Goal: Check status: Check status

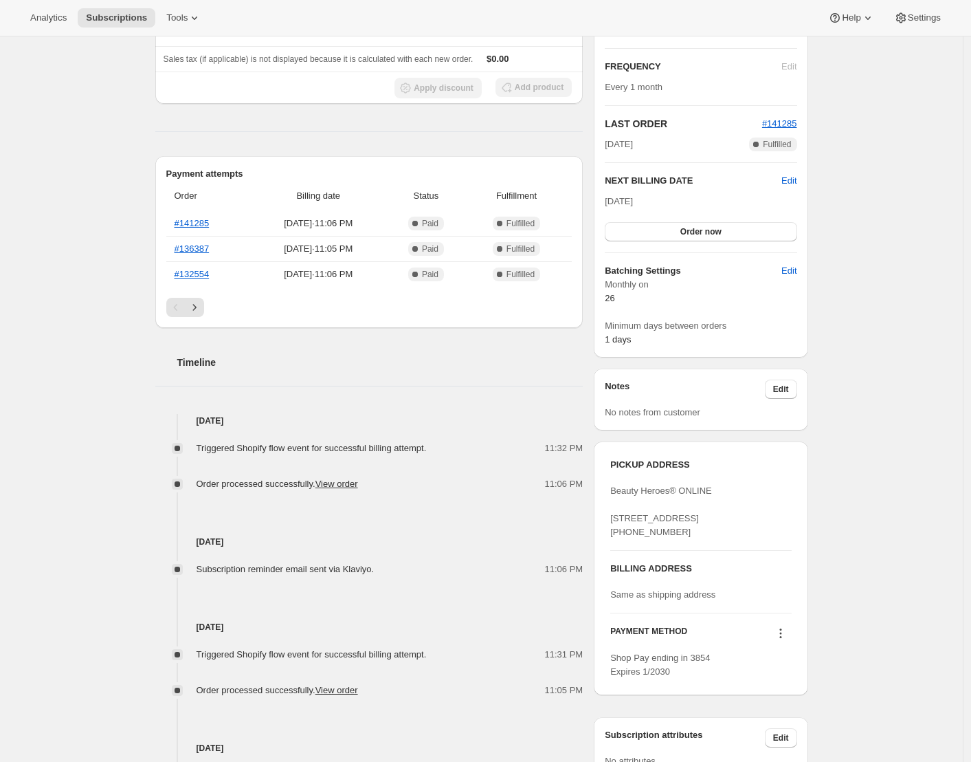
scroll to position [300, 0]
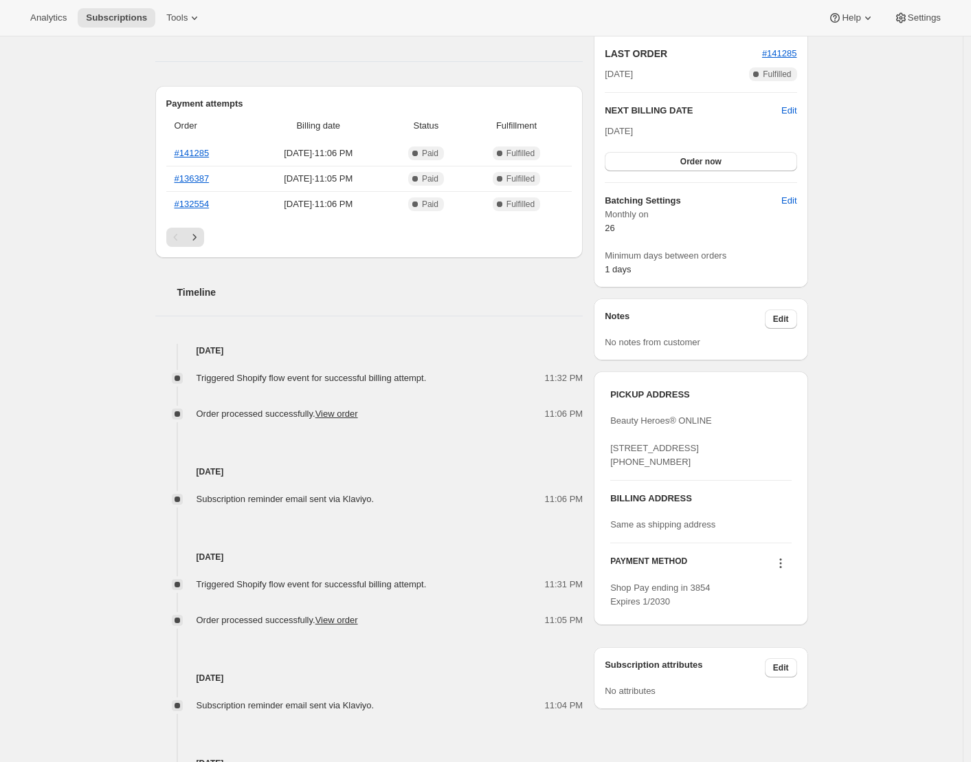
click at [110, 380] on div "Subscription #208608657495. This page is ready Subscription #208608657495 Info …" at bounding box center [481, 327] width 963 height 1180
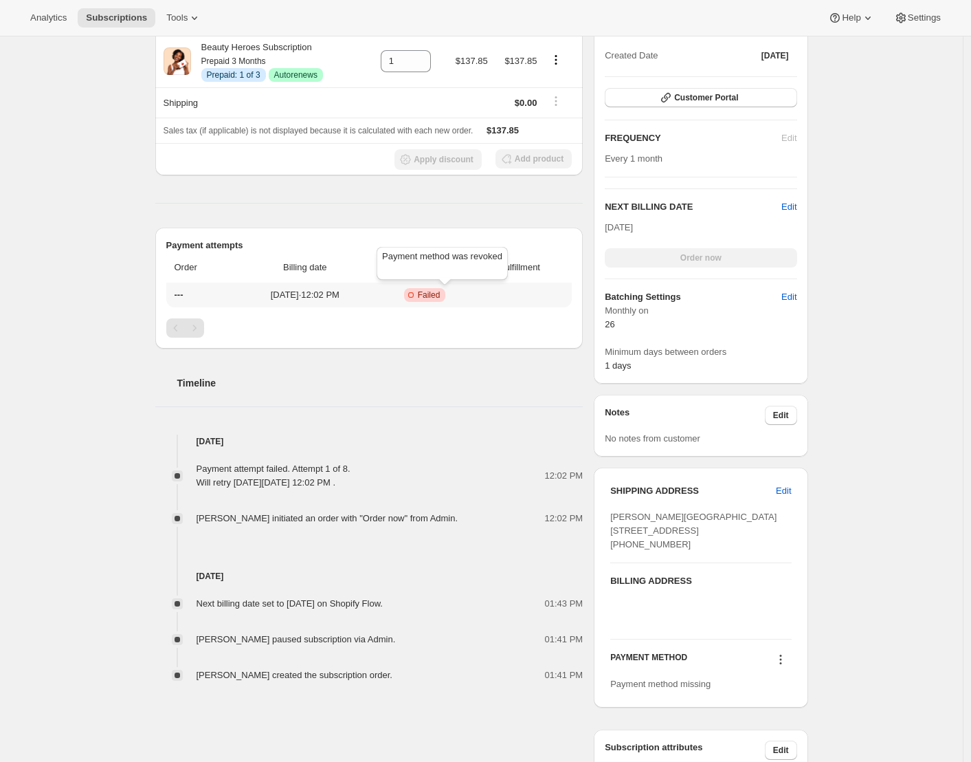
scroll to position [47, 0]
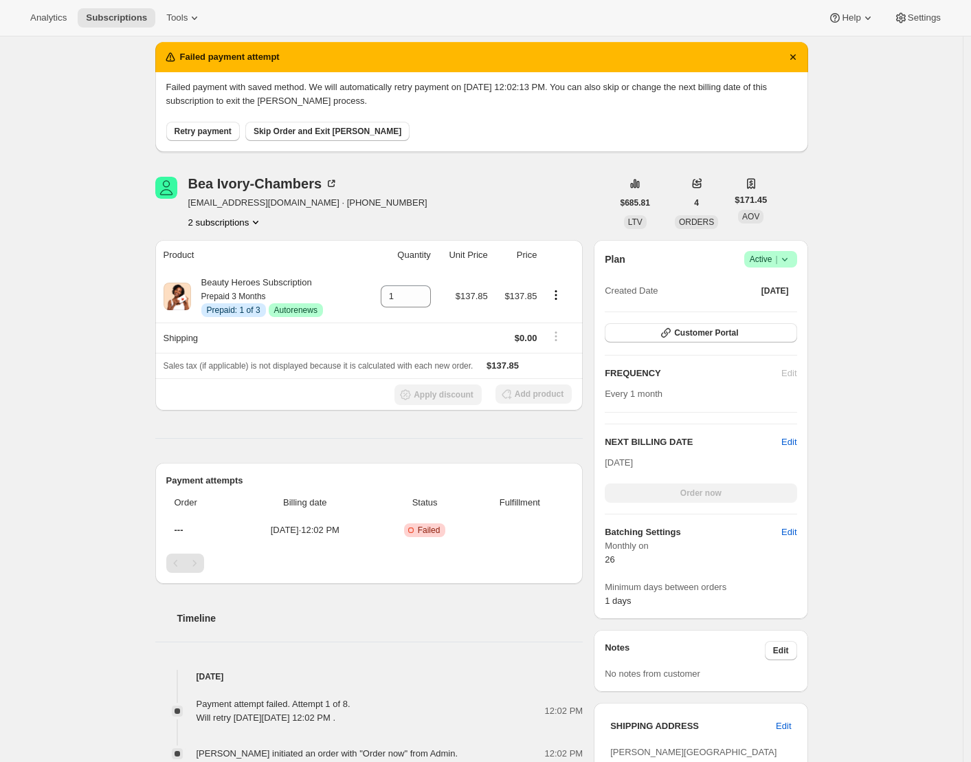
click at [792, 258] on icon at bounding box center [785, 259] width 14 height 14
drag, startPoint x: 767, startPoint y: 316, endPoint x: 864, endPoint y: 339, distance: 99.7
click at [864, 339] on div "Analytics Subscriptions Tools Help Settings Skip to content Subscription #21567…" at bounding box center [485, 510] width 971 height 1114
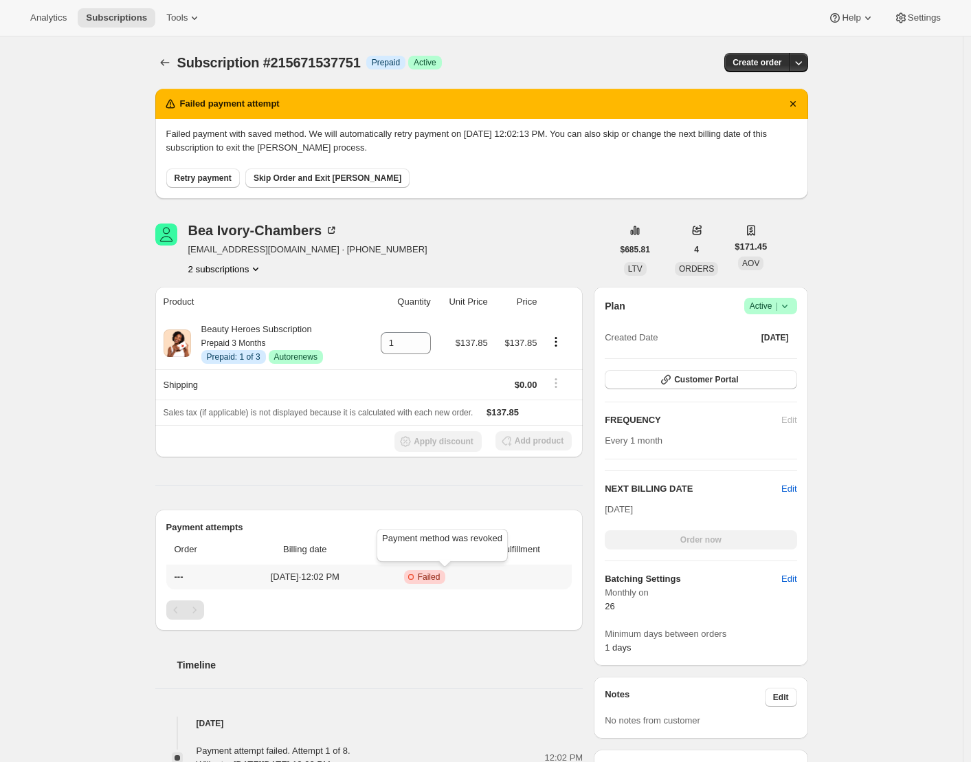
click at [418, 577] on icon at bounding box center [411, 577] width 14 height 14
